Goal: Information Seeking & Learning: Learn about a topic

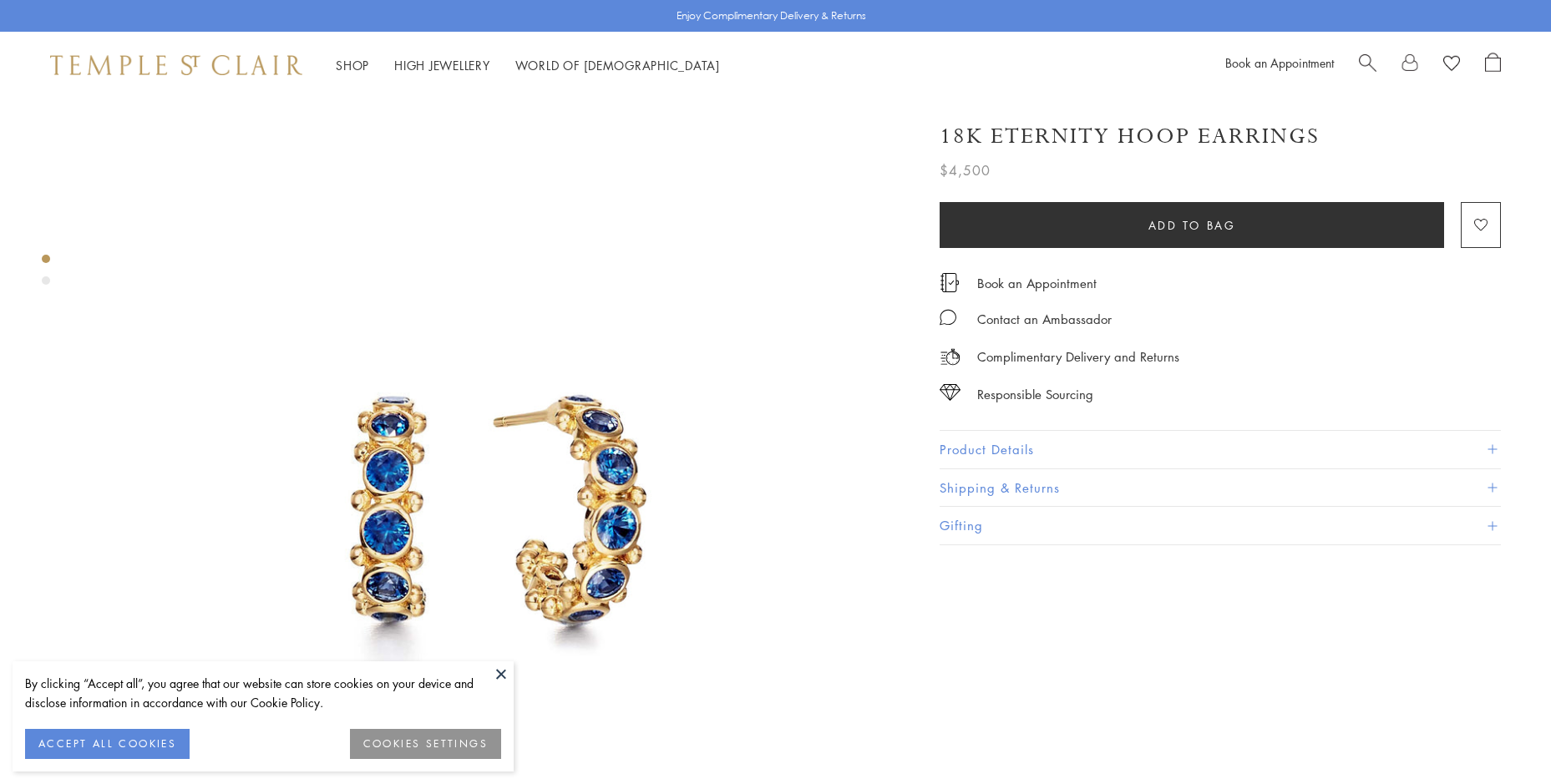
click at [119, 737] on button "ACCEPT ALL COOKIES" at bounding box center [107, 744] width 164 height 30
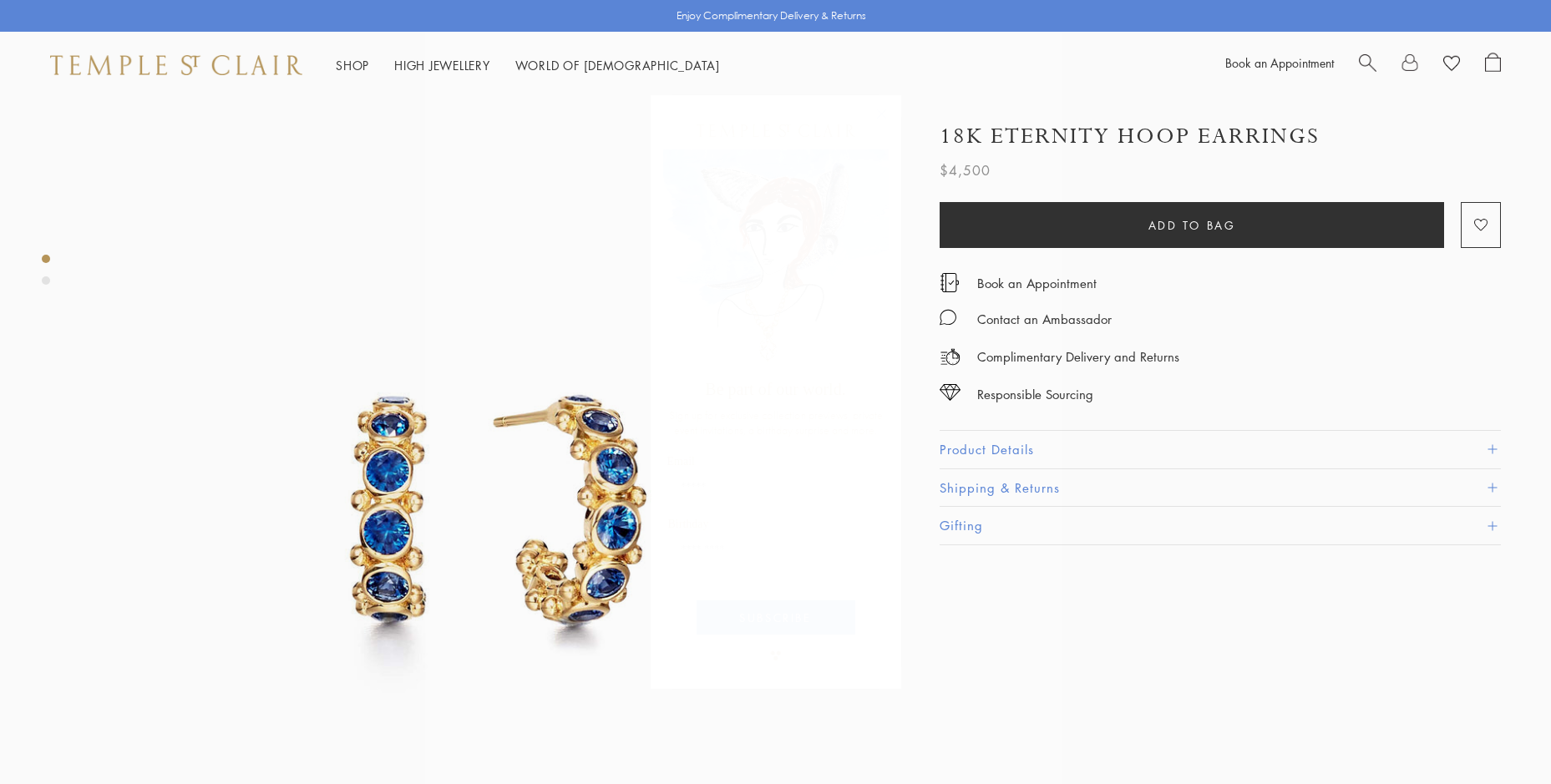
click at [882, 115] on icon "Close dialog" at bounding box center [881, 113] width 8 height 8
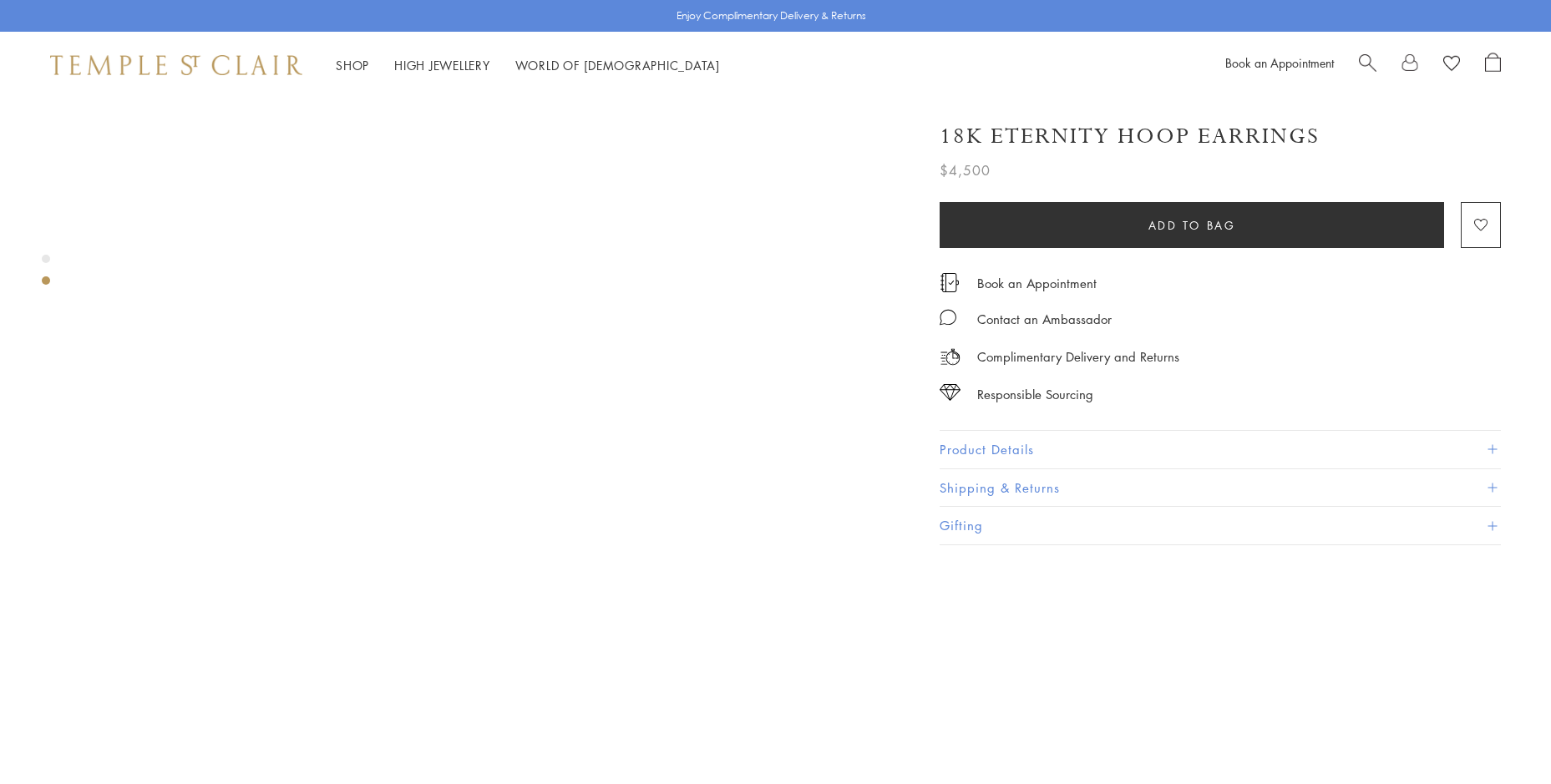
scroll to position [807, 0]
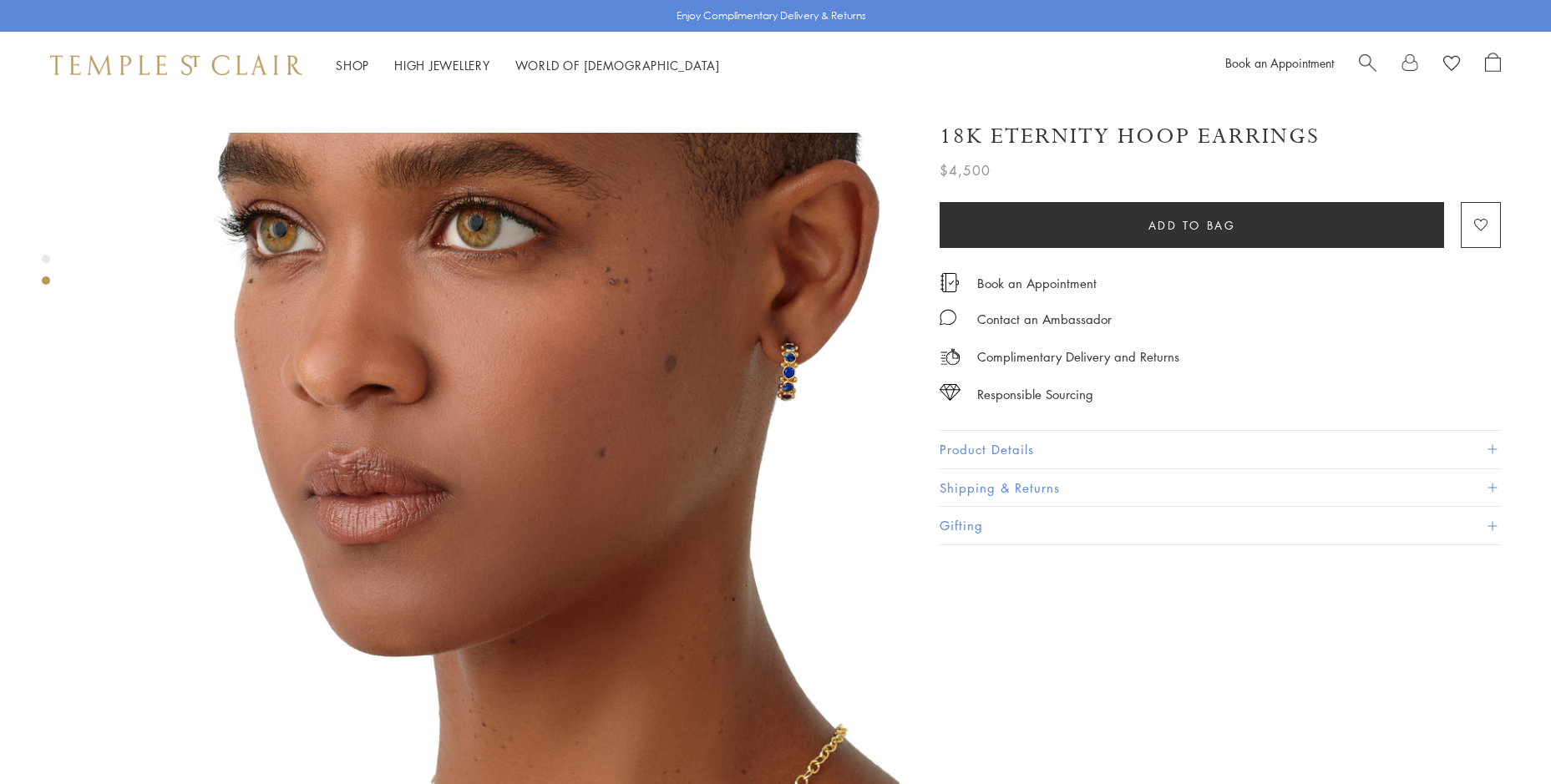
click at [802, 337] on img at bounding box center [491, 553] width 816 height 840
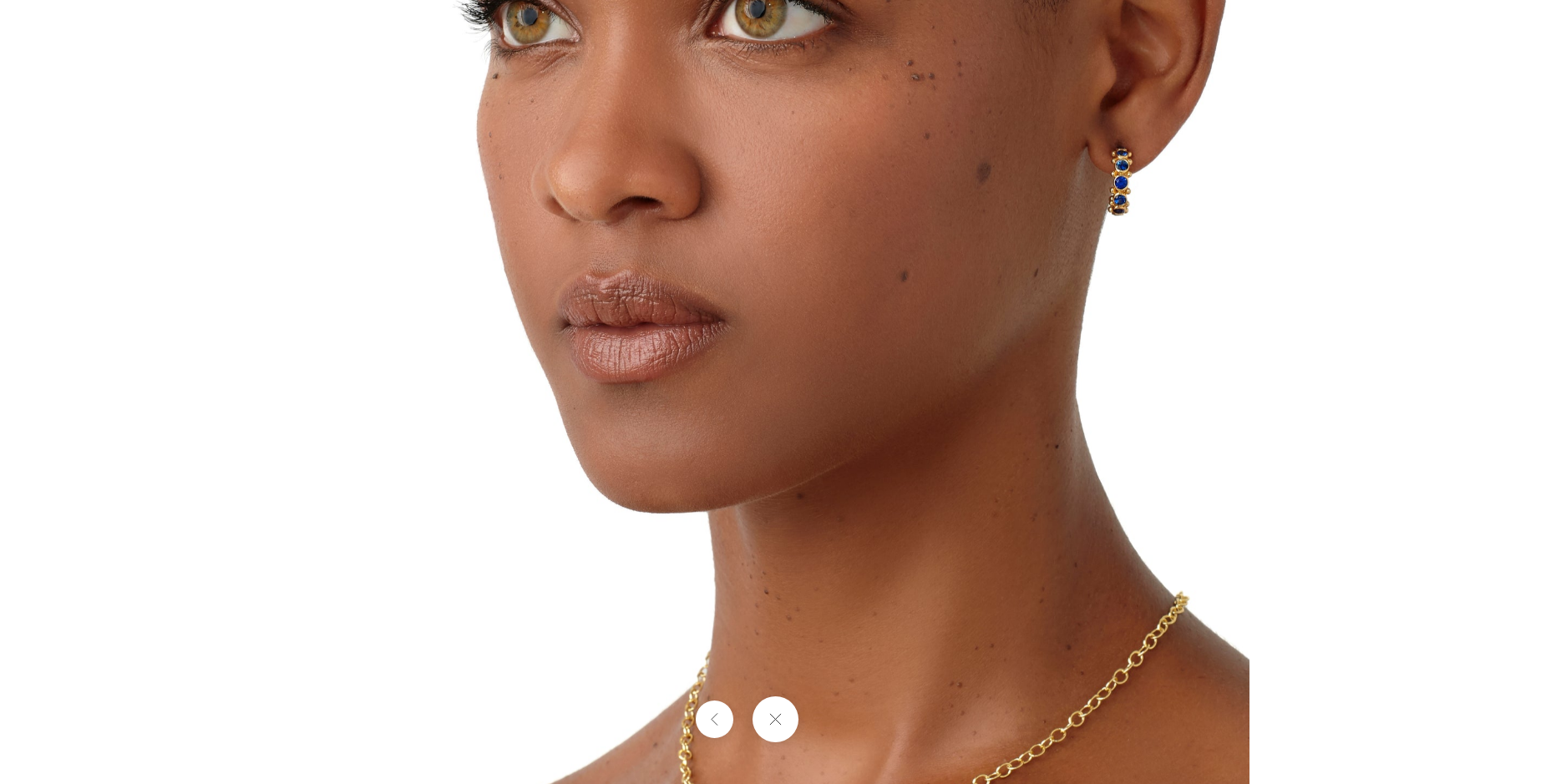
click at [1140, 167] on img at bounding box center [775, 392] width 948 height 977
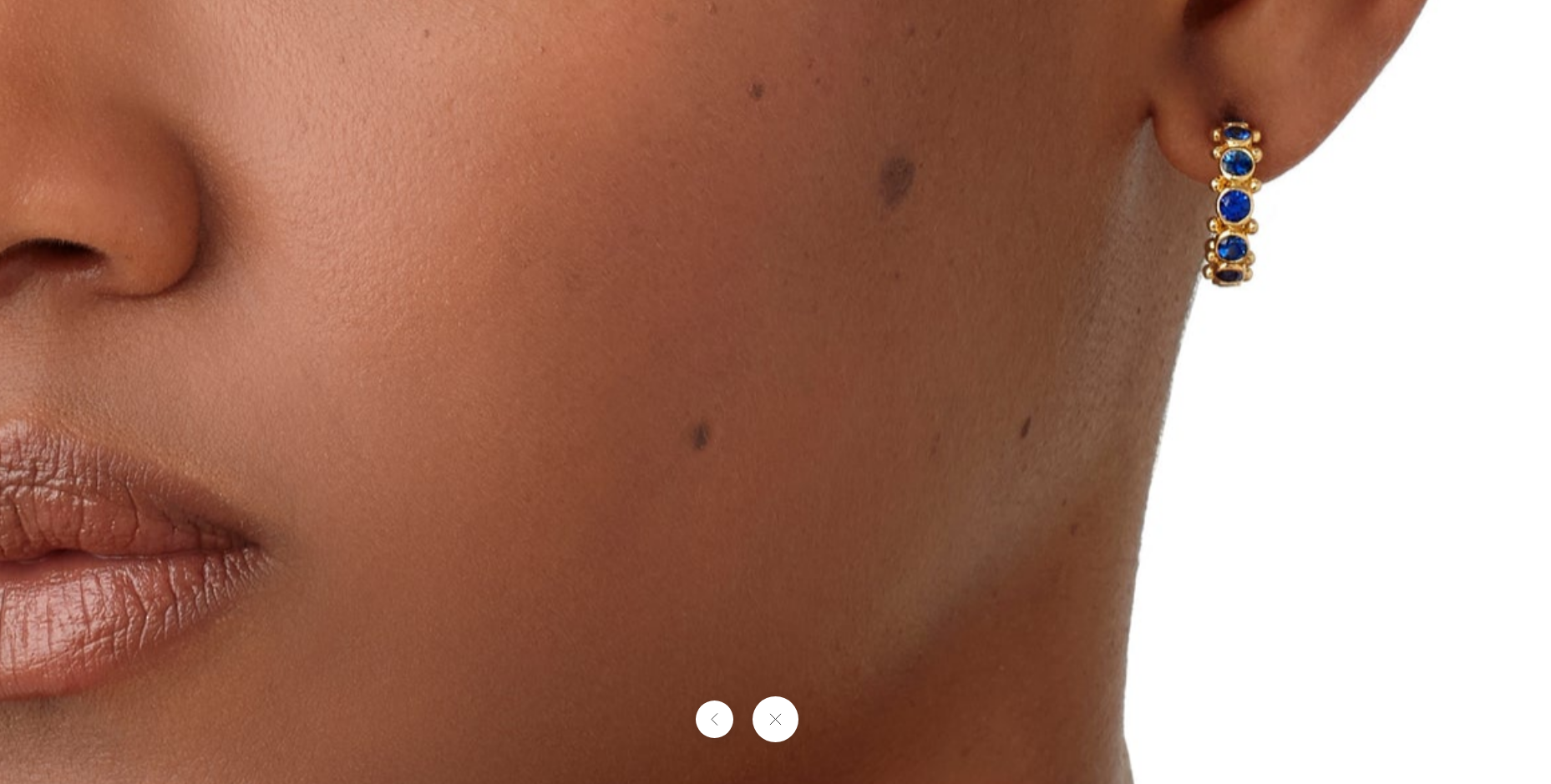
click at [771, 707] on button at bounding box center [775, 719] width 46 height 46
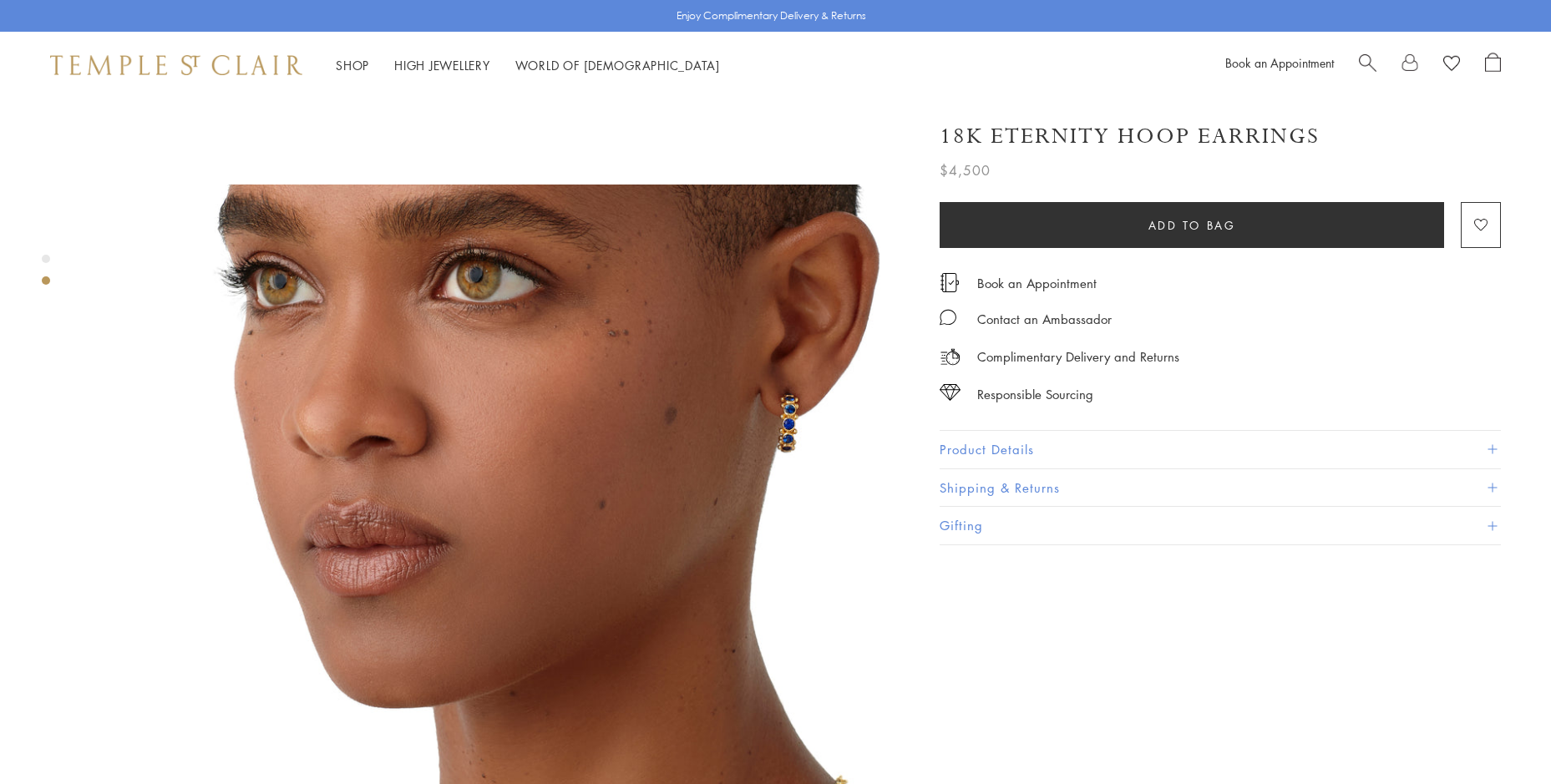
scroll to position [763, 0]
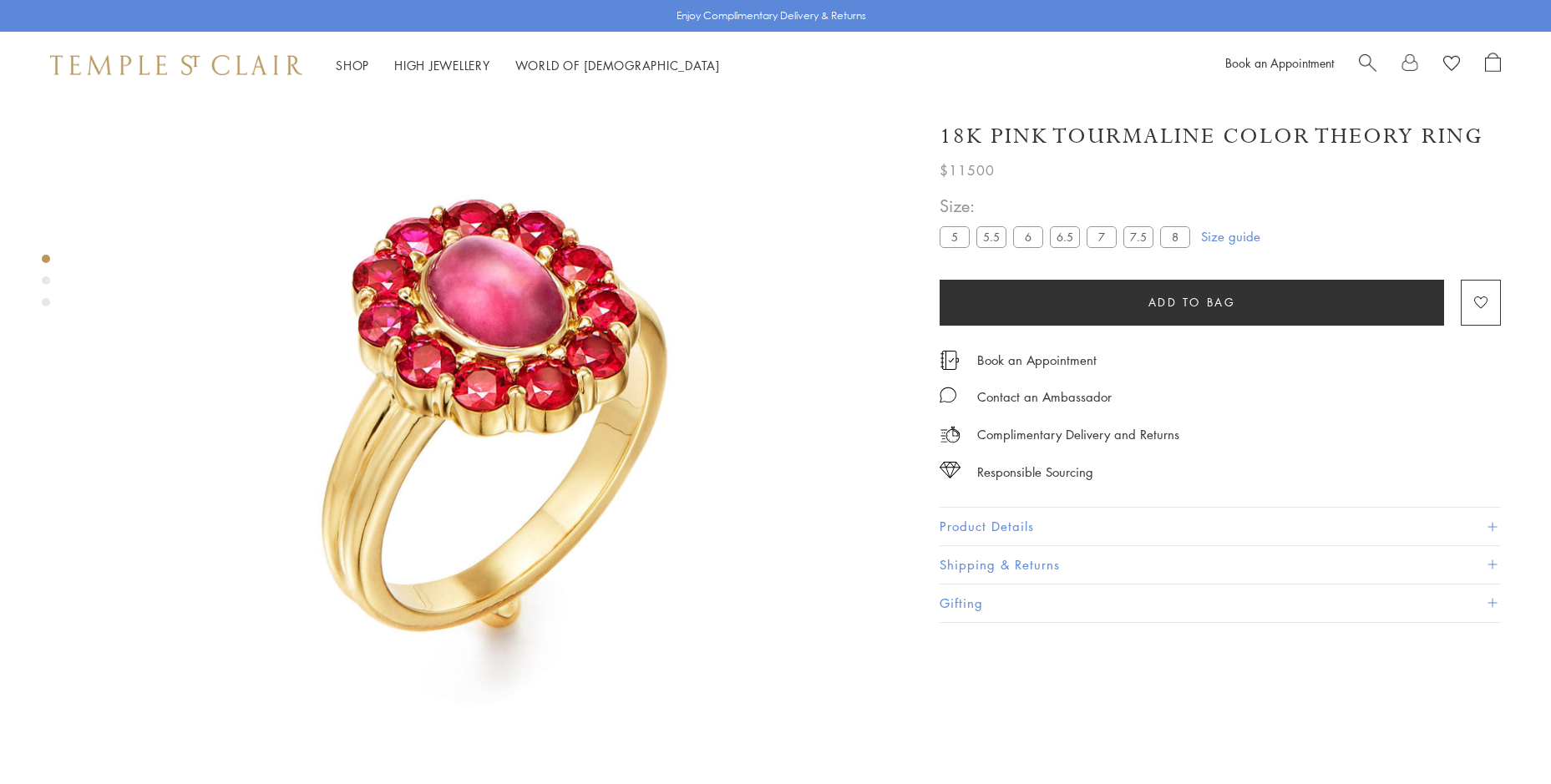
scroll to position [98, 0]
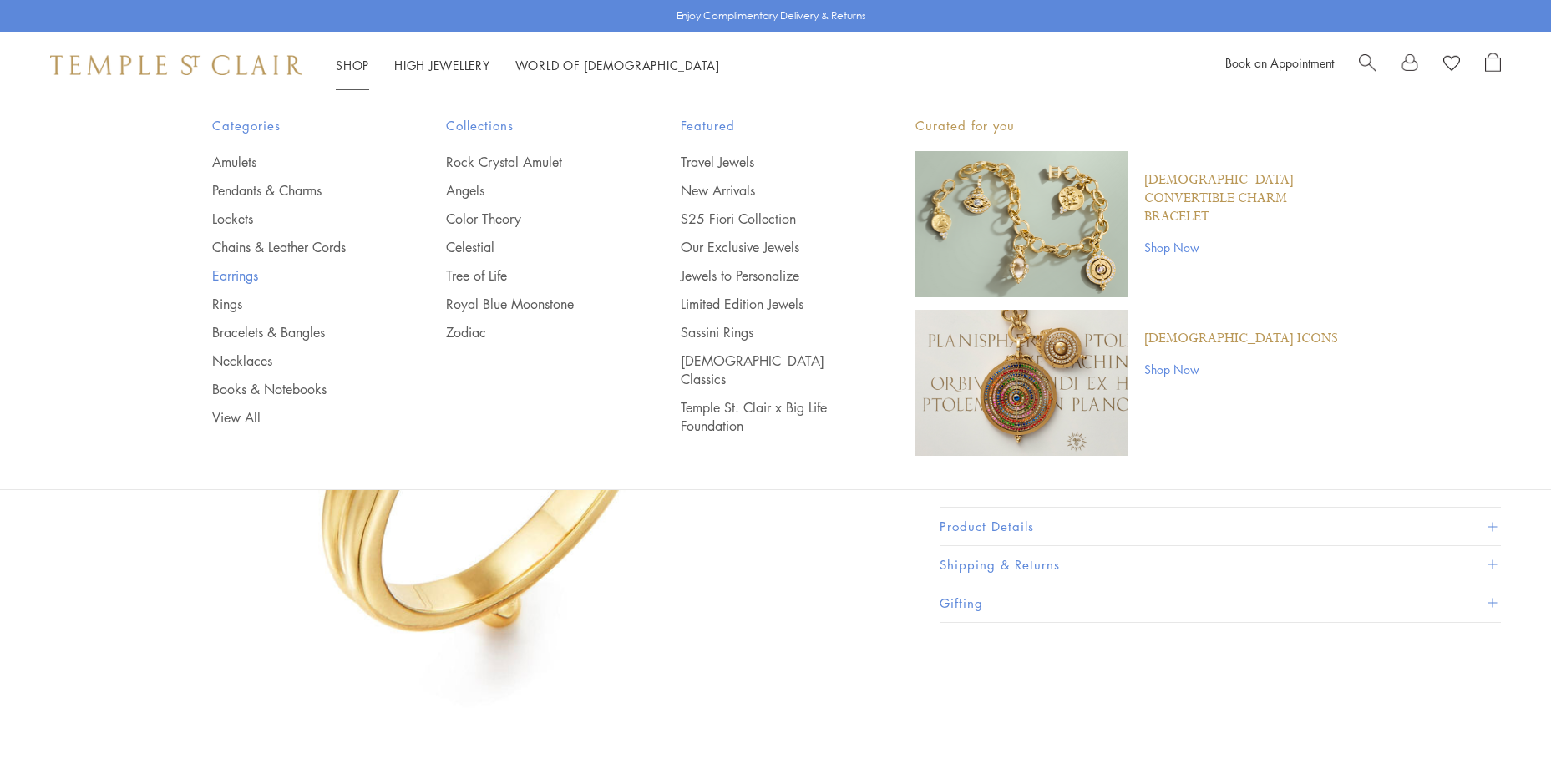
click at [236, 277] on link "Earrings" at bounding box center [296, 275] width 168 height 18
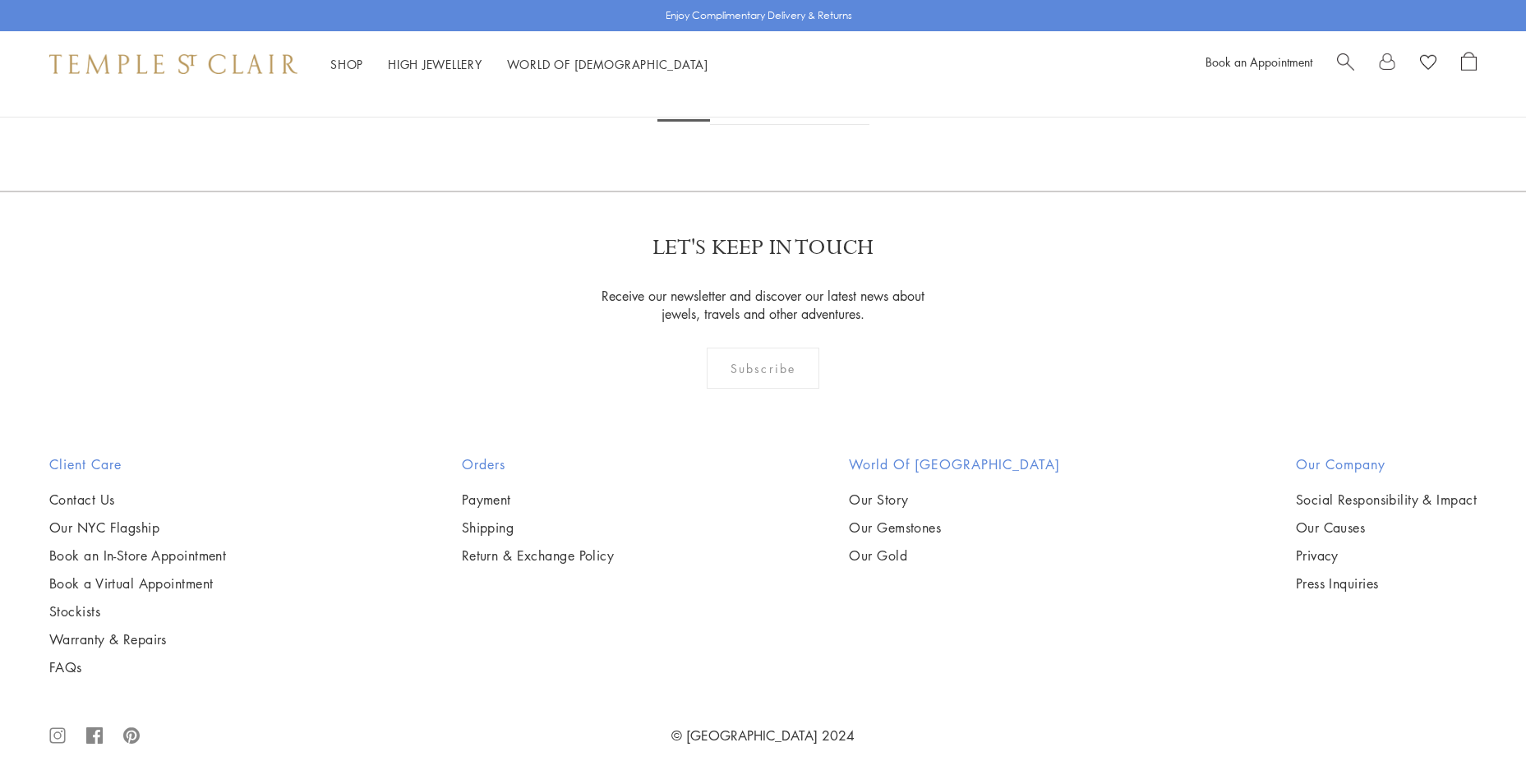
scroll to position [9955, 0]
click at [731, 125] on link "2" at bounding box center [737, 102] width 54 height 45
click at [815, 125] on link "3" at bounding box center [817, 102] width 54 height 45
